Goal: Task Accomplishment & Management: Use online tool/utility

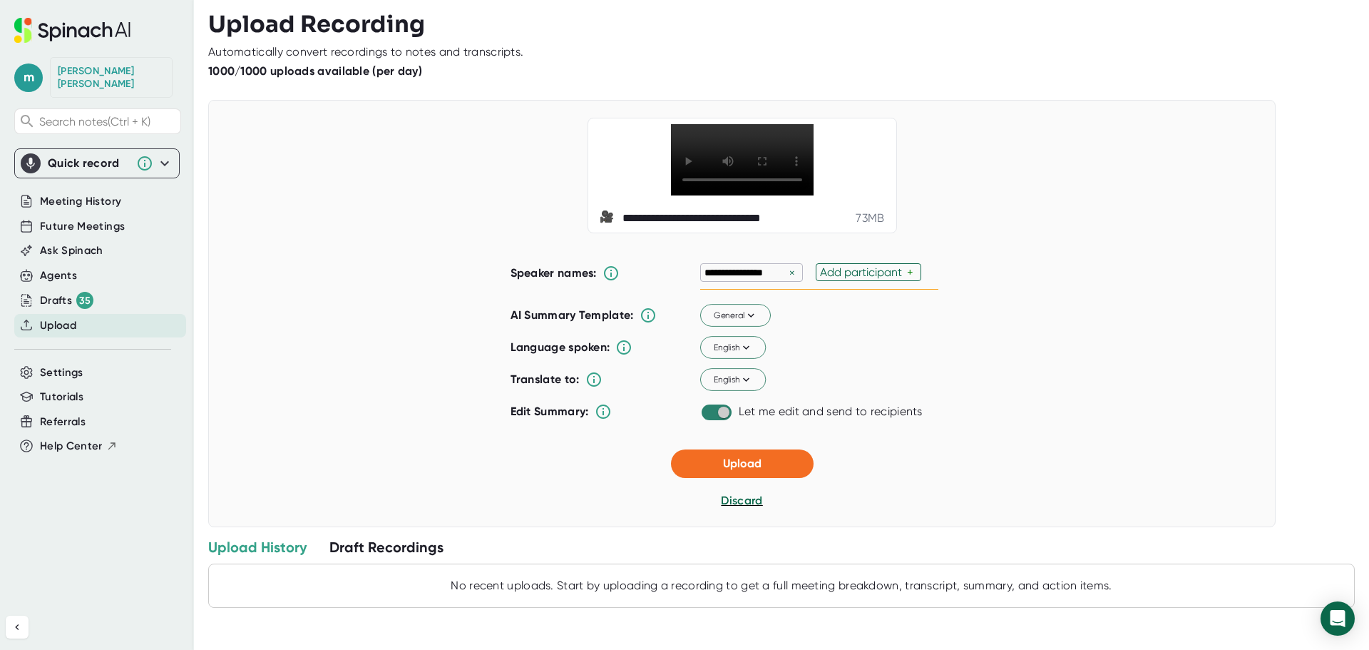
click at [722, 419] on input "checkbox" at bounding box center [723, 412] width 41 height 13
click at [715, 419] on input "checkbox" at bounding box center [710, 412] width 41 height 13
checkbox input "true"
click at [750, 470] on span "Upload" at bounding box center [742, 463] width 39 height 14
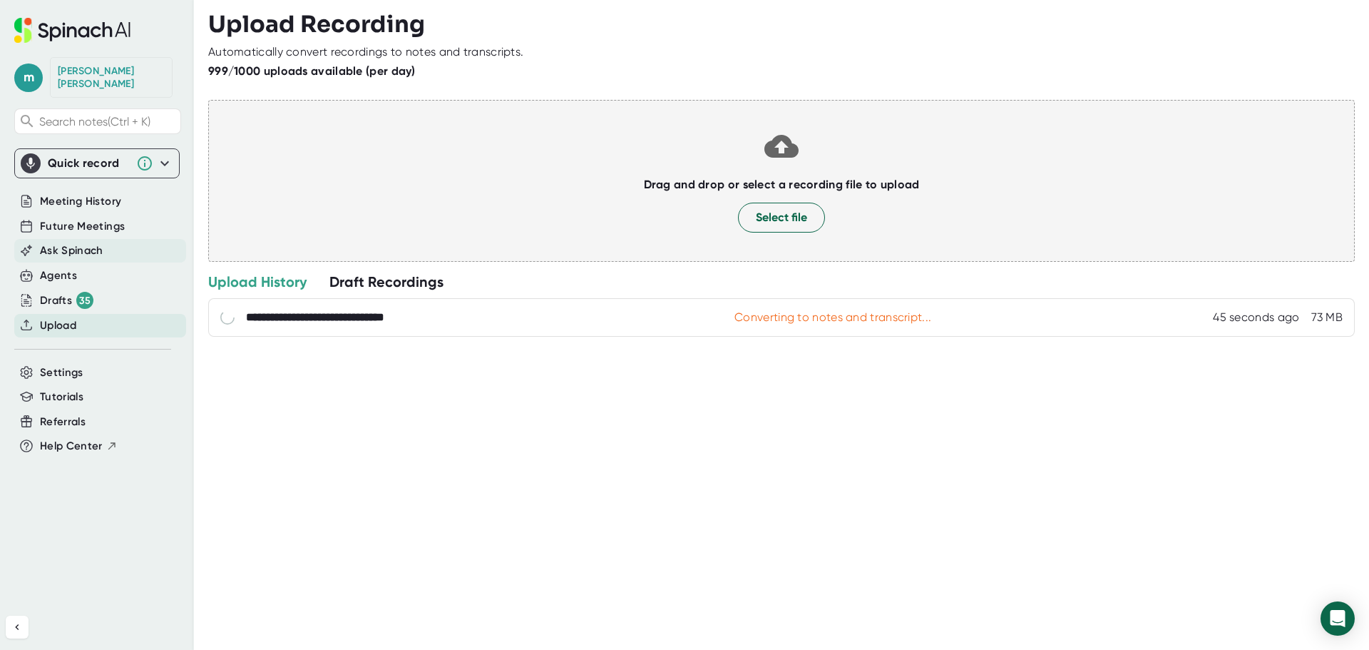
click at [81, 242] on span "Ask Spinach" at bounding box center [71, 250] width 63 height 16
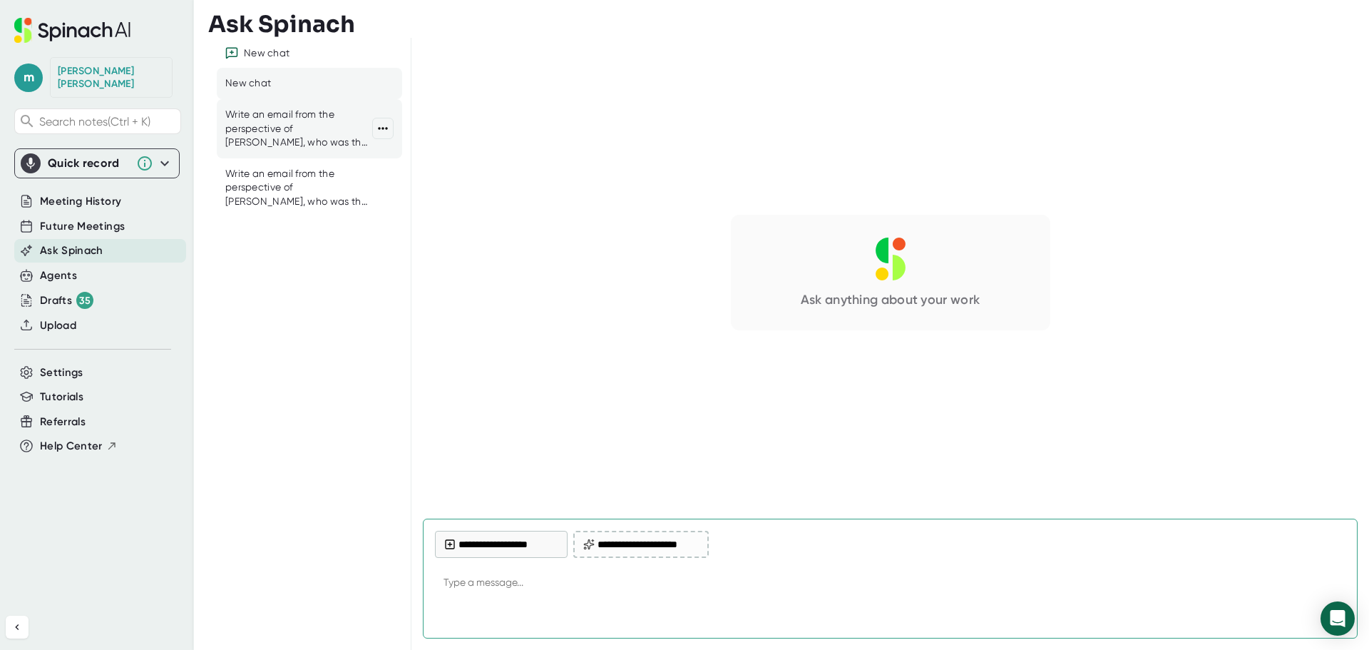
click at [285, 141] on div "Write an email from the perspective of [PERSON_NAME], who was the project consu…" at bounding box center [298, 129] width 147 height 42
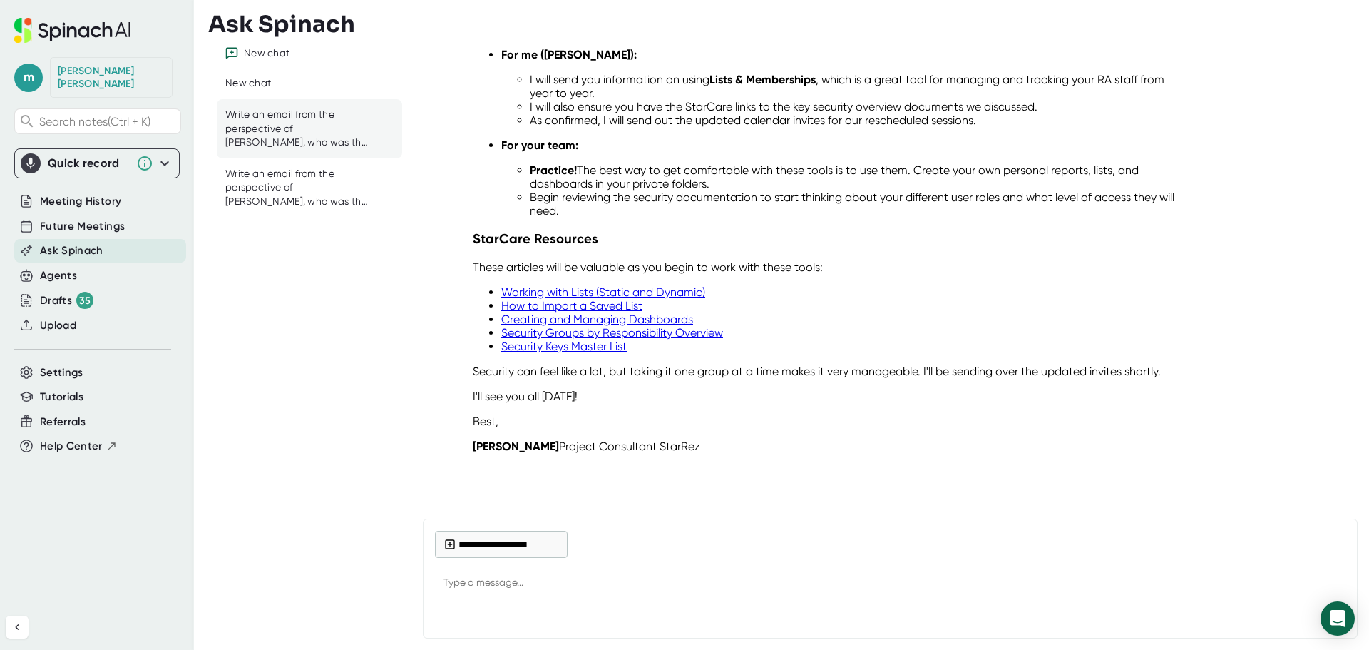
scroll to position [12711, 0]
drag, startPoint x: 700, startPoint y: 445, endPoint x: 521, endPoint y: 427, distance: 179.9
click at [700, 445] on p "[PERSON_NAME] Project Consultant StarRez" at bounding box center [827, 446] width 708 height 14
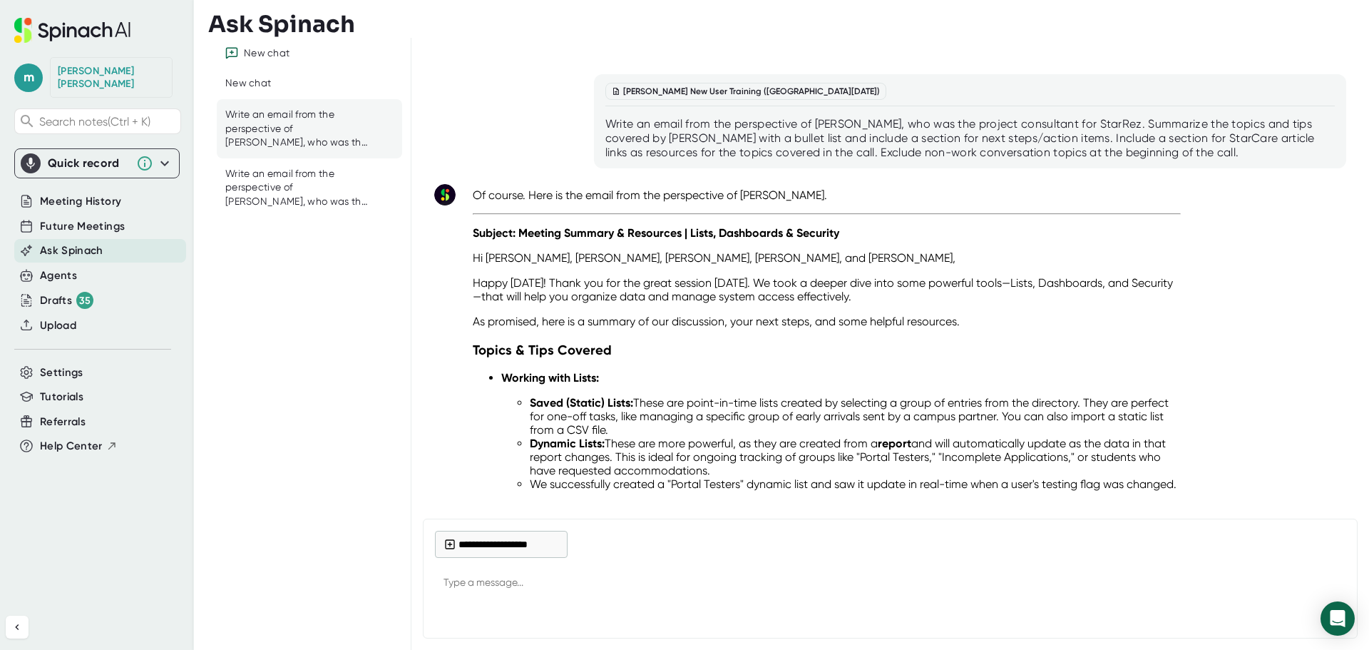
scroll to position [11855, 0]
drag, startPoint x: 713, startPoint y: 441, endPoint x: 471, endPoint y: 314, distance: 273.4
copy div "Lo Ipsumd, Sitam, Conse, Adipis, eli Sedd, Eiusm Tempor! Incid utl etd mag aliq…"
click at [862, 203] on p "Of course. Here is the email from the perspective of [PERSON_NAME]." at bounding box center [827, 196] width 708 height 14
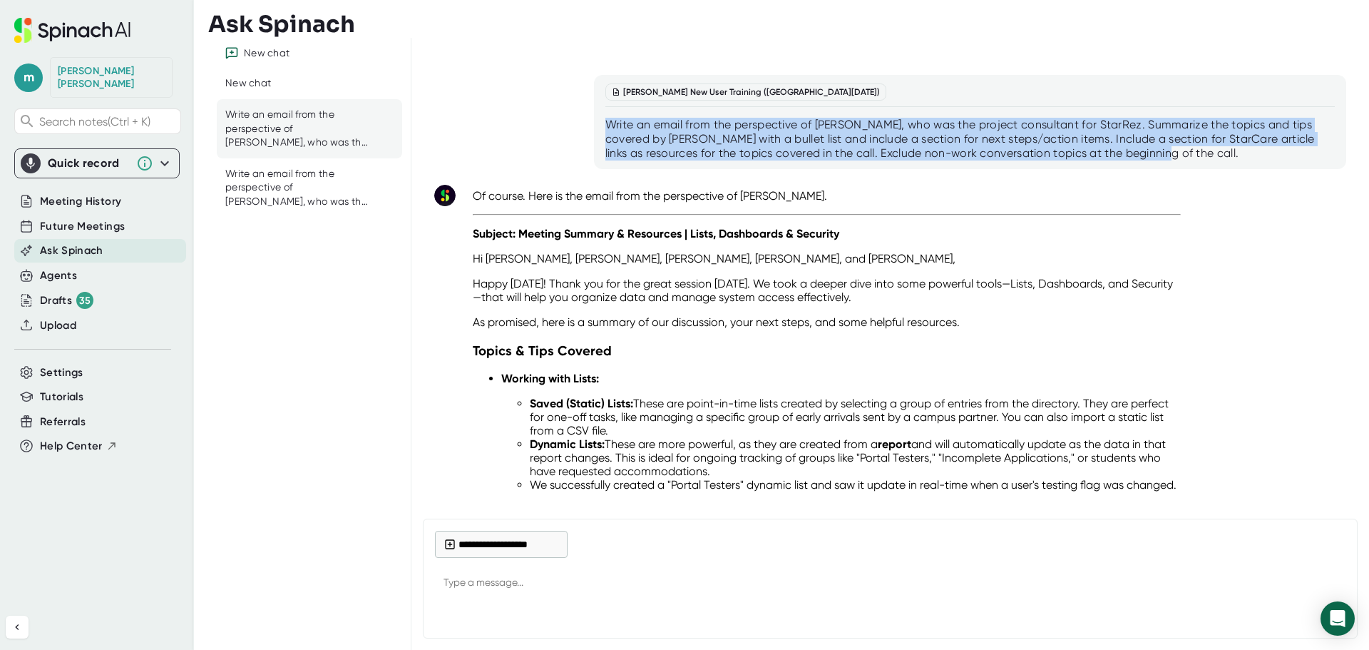
drag, startPoint x: 1139, startPoint y: 208, endPoint x: 600, endPoint y: 176, distance: 540.1
click at [600, 169] on div "[PERSON_NAME] New User Training ([DATE]) Write an email from the perspective of…" at bounding box center [970, 122] width 752 height 94
copy div "Write an email from the perspective of [PERSON_NAME], who was the project consu…"
type textarea "x"
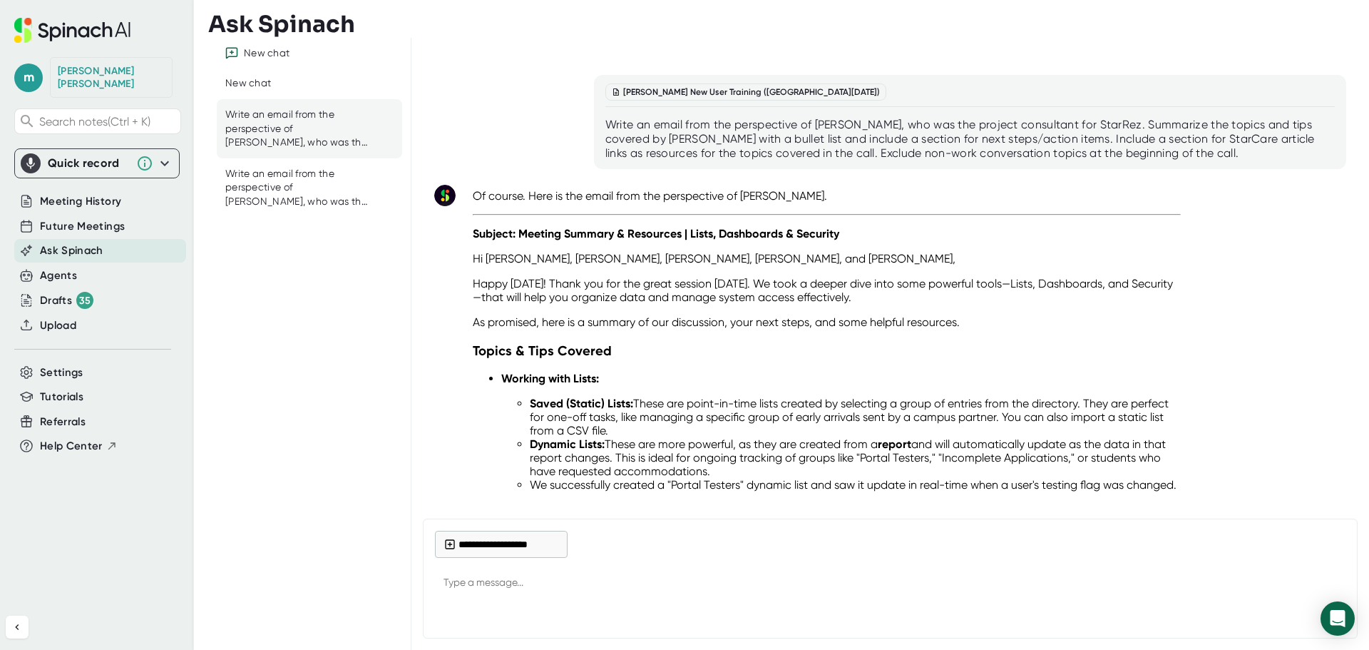
click at [475, 576] on textarea at bounding box center [890, 583] width 911 height 34
paste textarea "Write an email from the perspective of [PERSON_NAME], who was the project consu…"
type textarea "Write an email from the perspective of [PERSON_NAME], who was the project consu…"
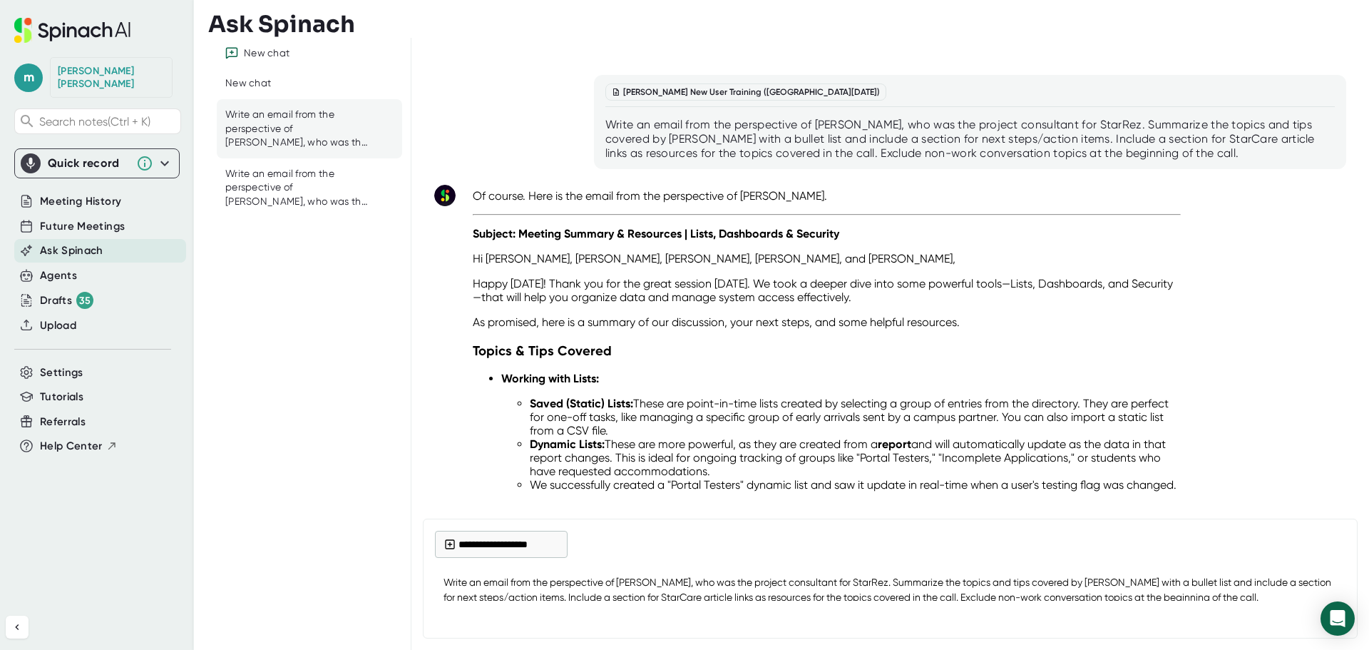
type textarea "x"
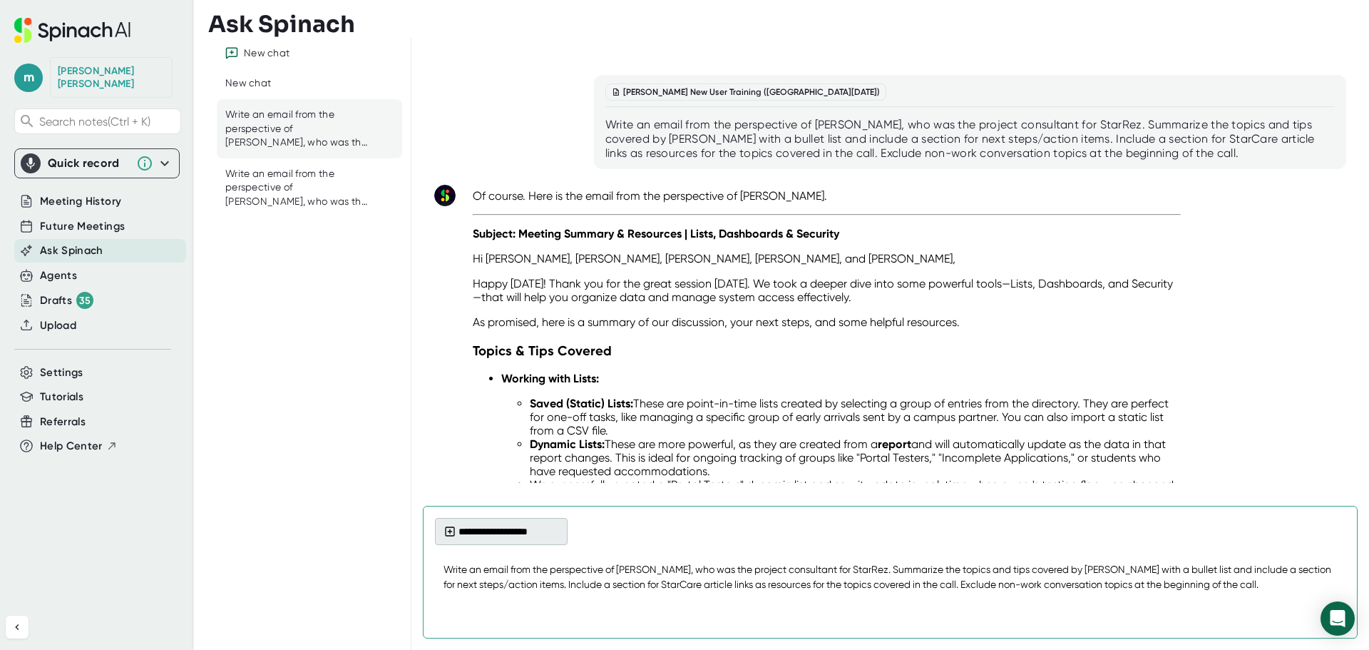
type textarea "Write an email from the perspective of [PERSON_NAME], who was the project consu…"
click at [498, 537] on button "**********" at bounding box center [501, 531] width 133 height 27
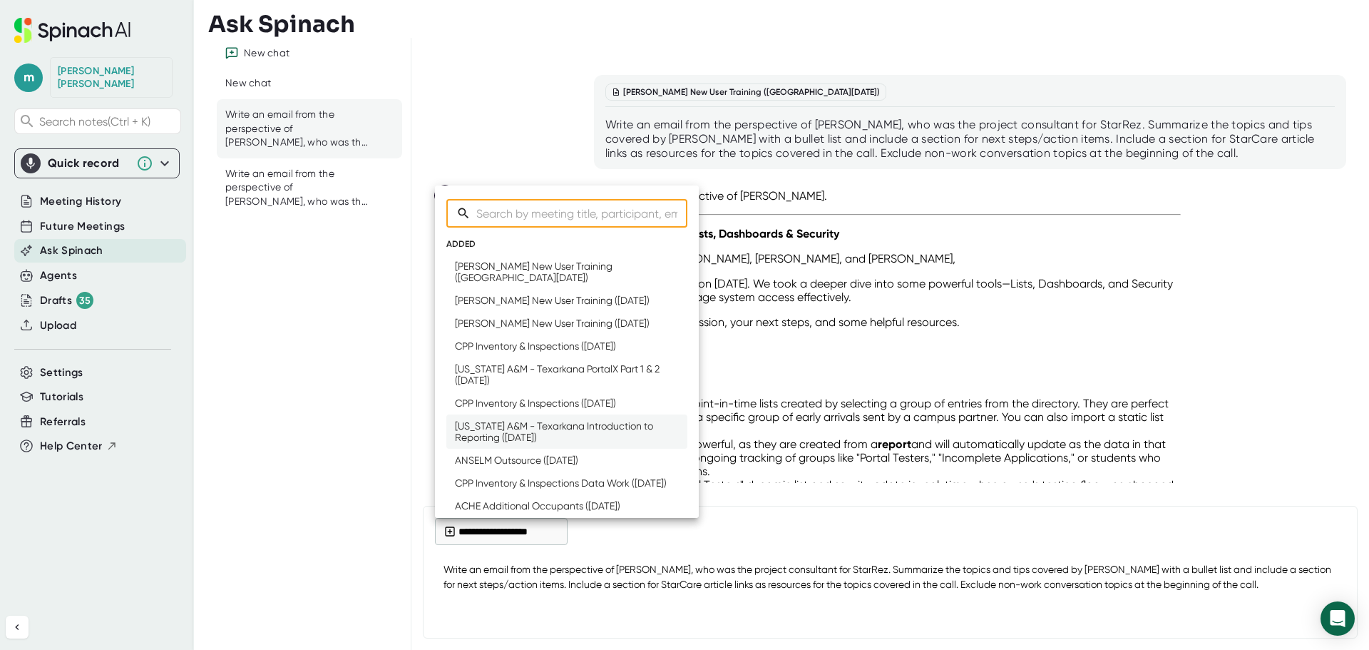
scroll to position [214, 0]
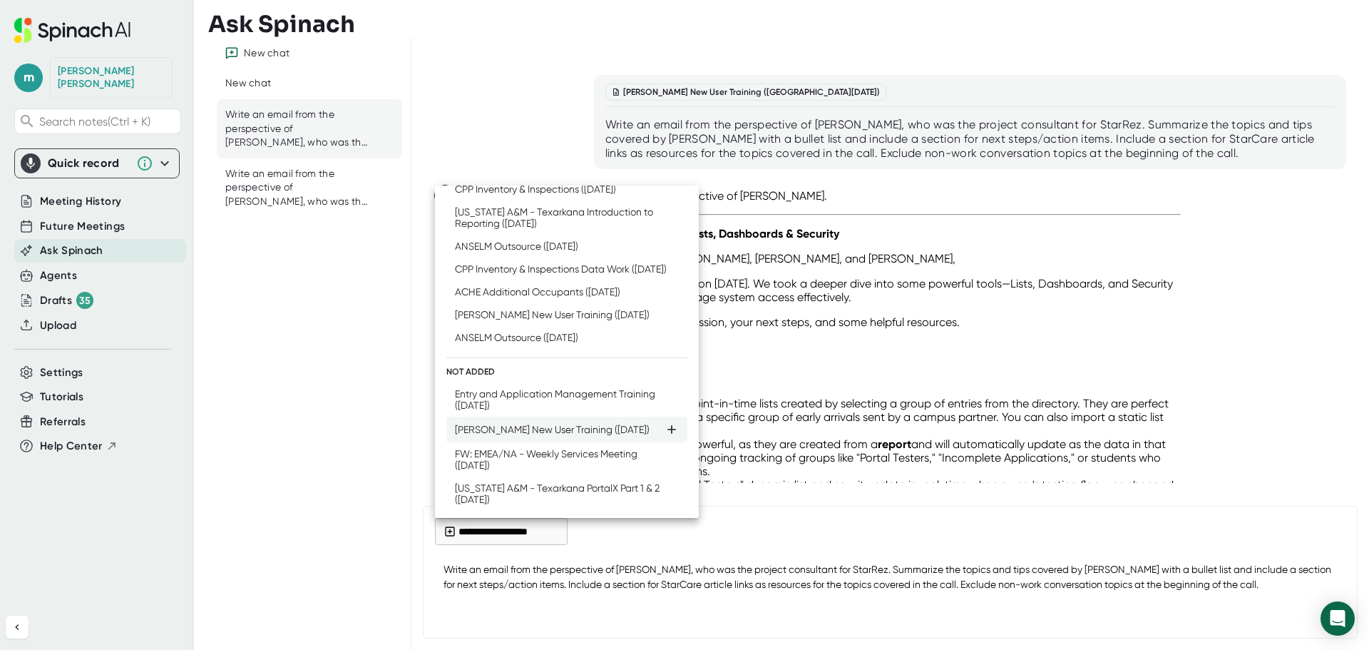
click at [536, 431] on div "[PERSON_NAME] New User Training ([DATE])" at bounding box center [552, 429] width 195 height 11
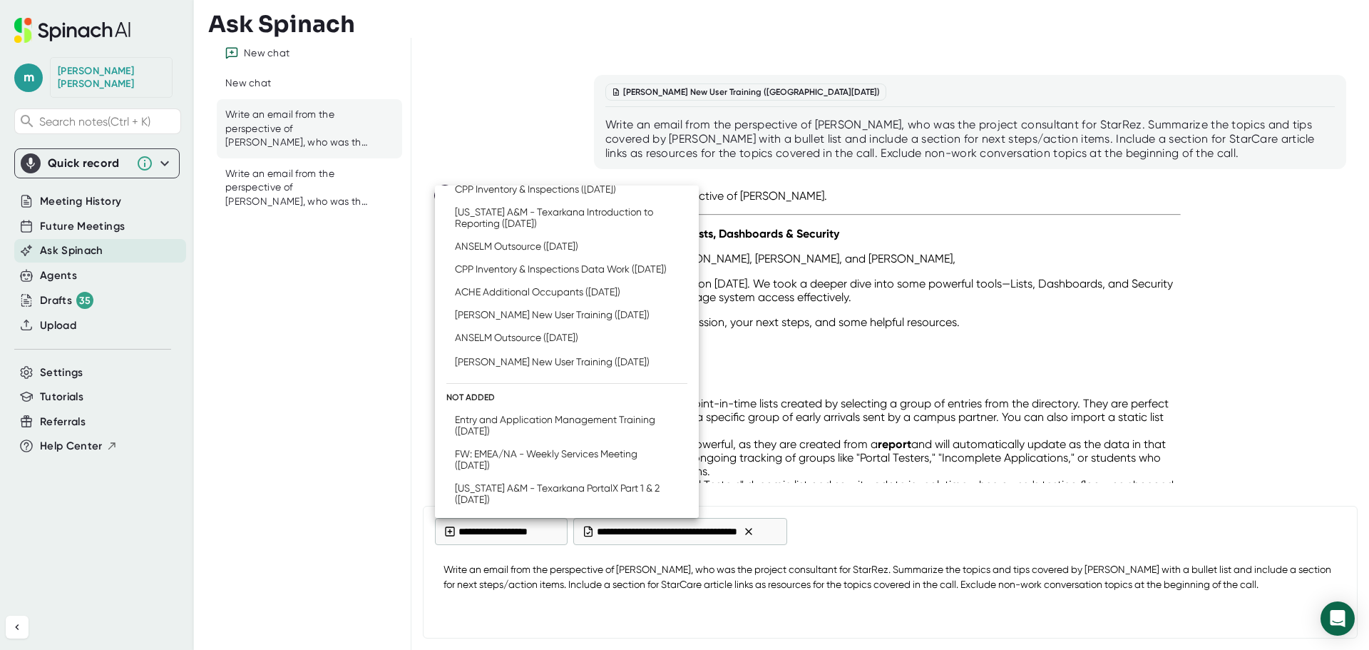
click at [1264, 588] on div at bounding box center [684, 325] width 1369 height 650
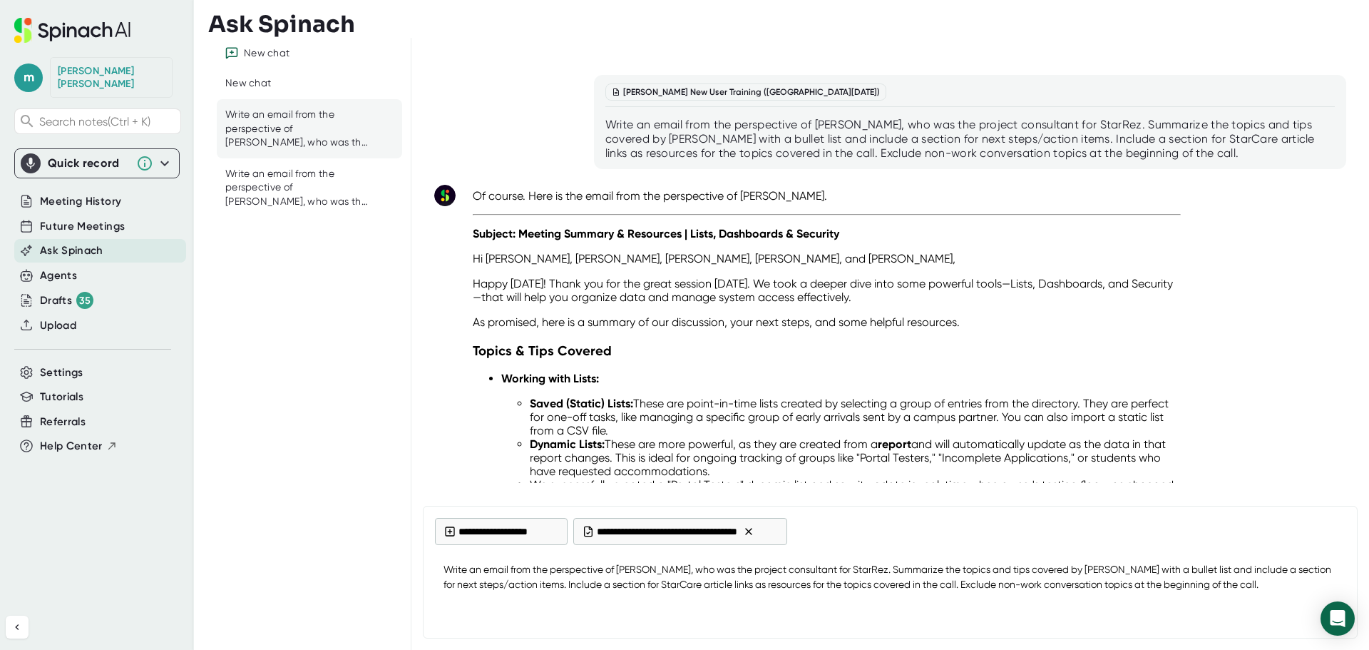
click at [1264, 588] on textarea "Write an email from the perspective of [PERSON_NAME], who was the project consu…" at bounding box center [890, 576] width 911 height 47
type textarea "x"
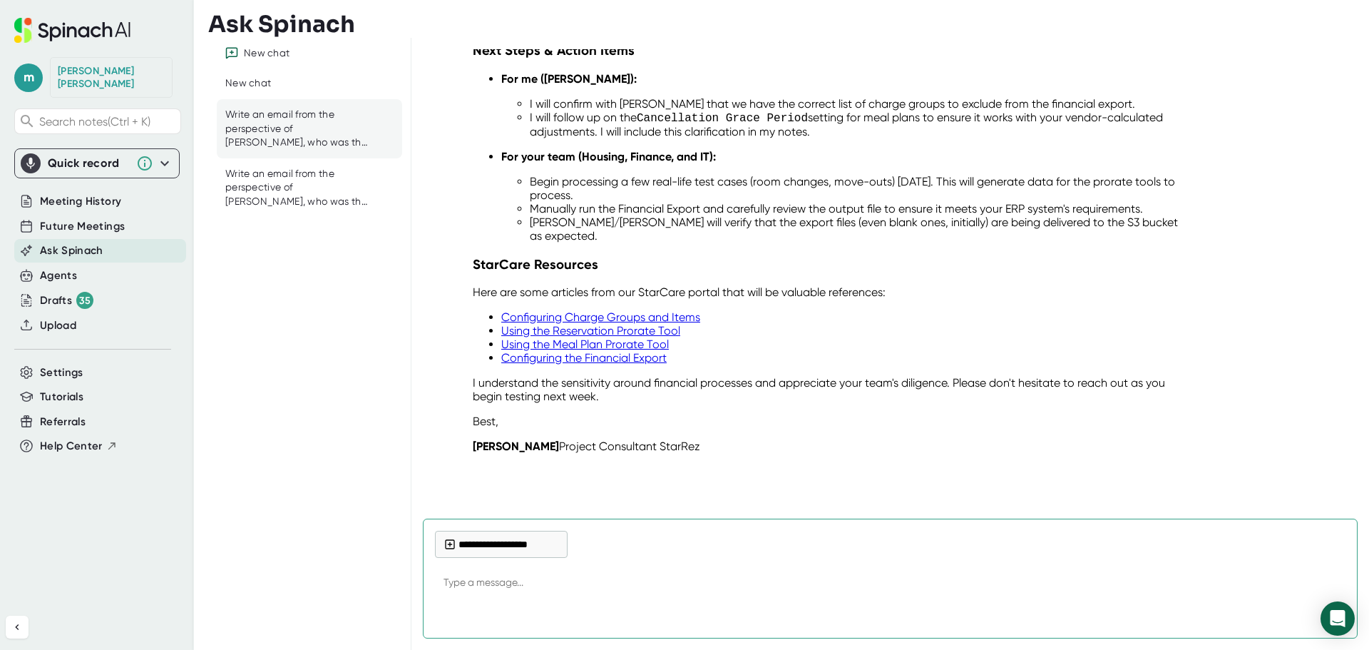
scroll to position [13999, 0]
click at [763, 504] on div "[PERSON_NAME] Outsource ([DATE]) Write an email from the perspective of [PERSON…" at bounding box center [891, 272] width 958 height 469
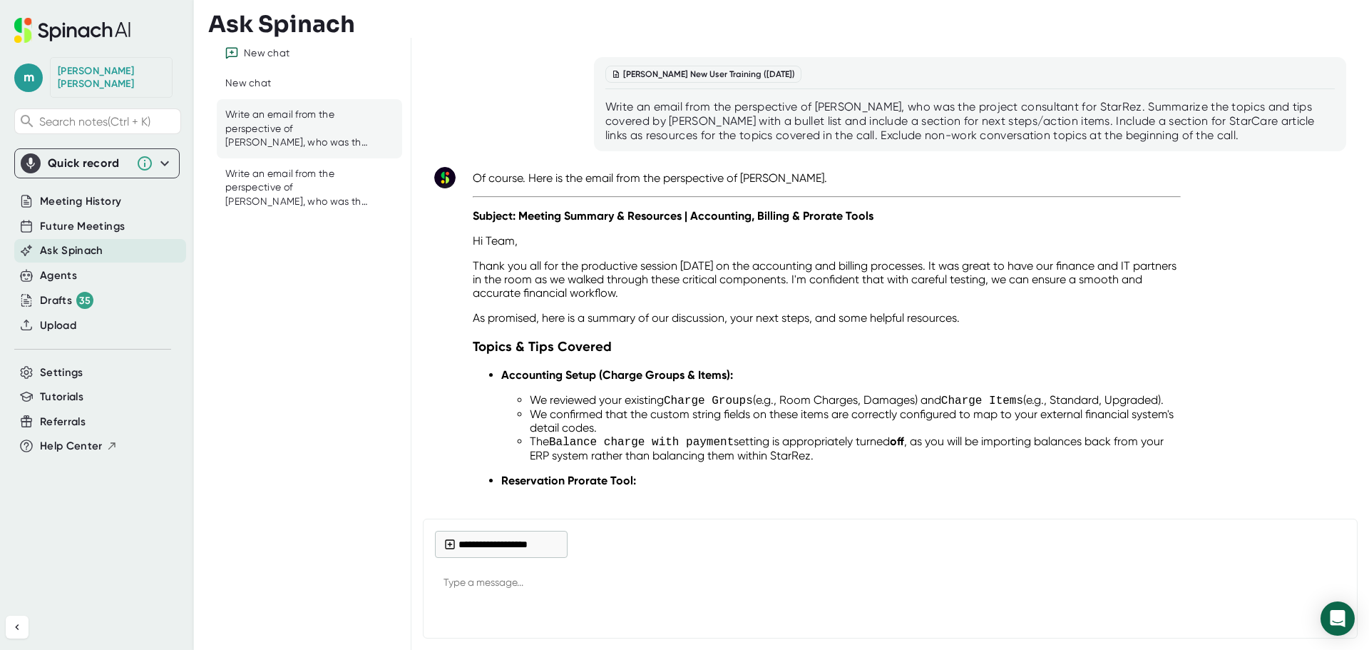
scroll to position [13072, 0]
drag, startPoint x: 744, startPoint y: 451, endPoint x: 469, endPoint y: 305, distance: 311.1
copy div "Hi Team, Thank you all for the productive session [DATE] on the accounting and …"
type textarea "x"
